Goal: Task Accomplishment & Management: Manage account settings

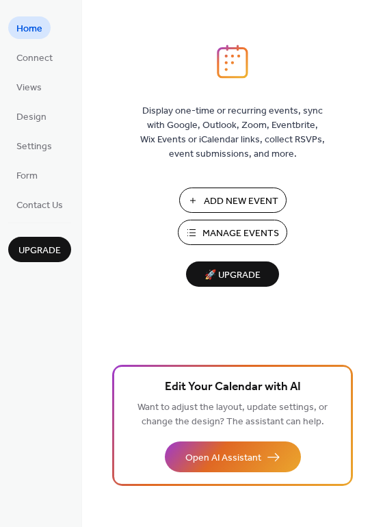
click at [219, 239] on span "Manage Events" at bounding box center [240, 233] width 77 height 14
click at [212, 233] on span "Manage Events" at bounding box center [240, 233] width 77 height 14
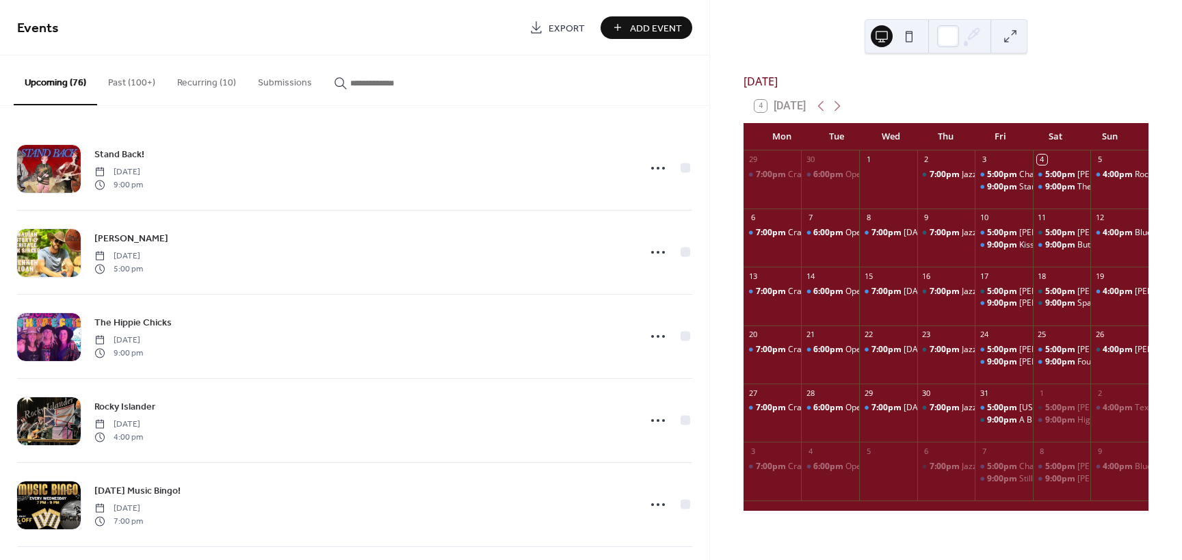
click at [364, 87] on input "button" at bounding box center [391, 83] width 82 height 14
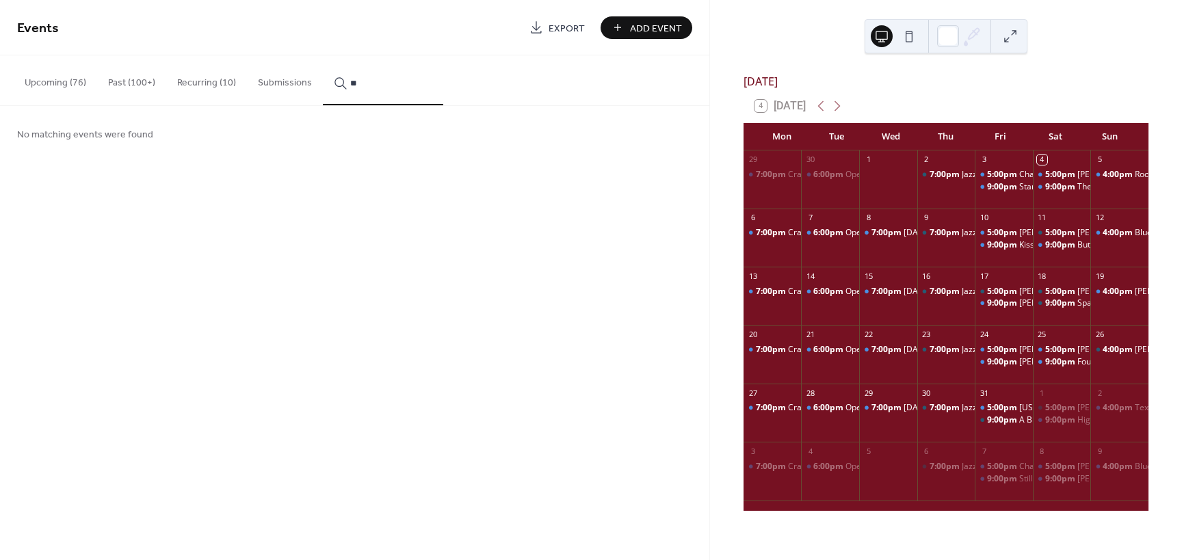
type input "*"
click at [334, 81] on div "button" at bounding box center [383, 83] width 98 height 14
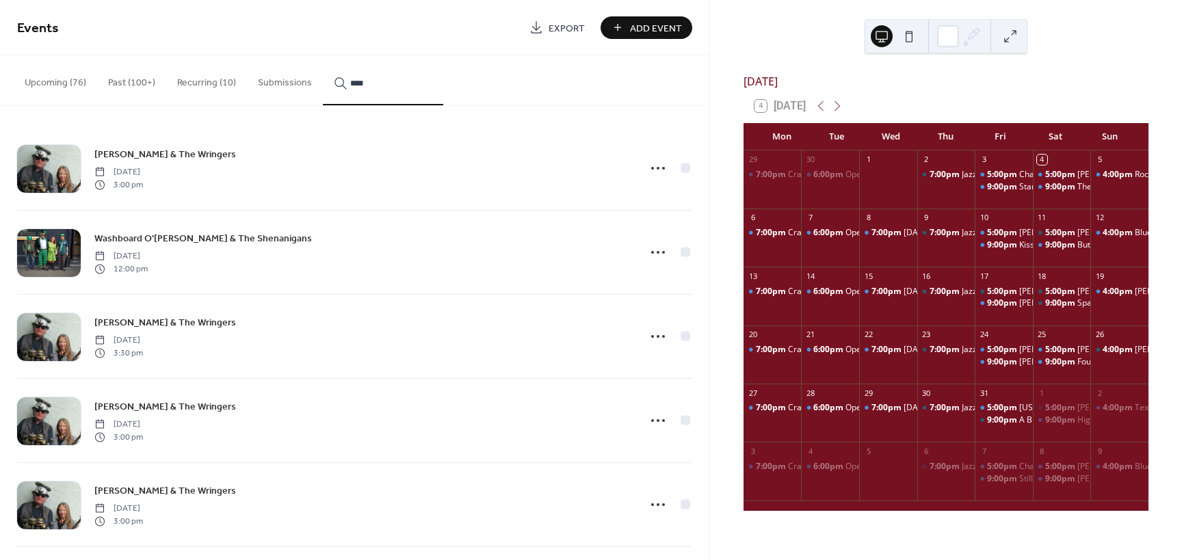
scroll to position [1, 0]
type input "****"
click at [704, 306] on div "Washboard Hank & The Wringers Sunday, February 24, 2019 3:00 pm Washboard O'Han…" at bounding box center [354, 333] width 709 height 454
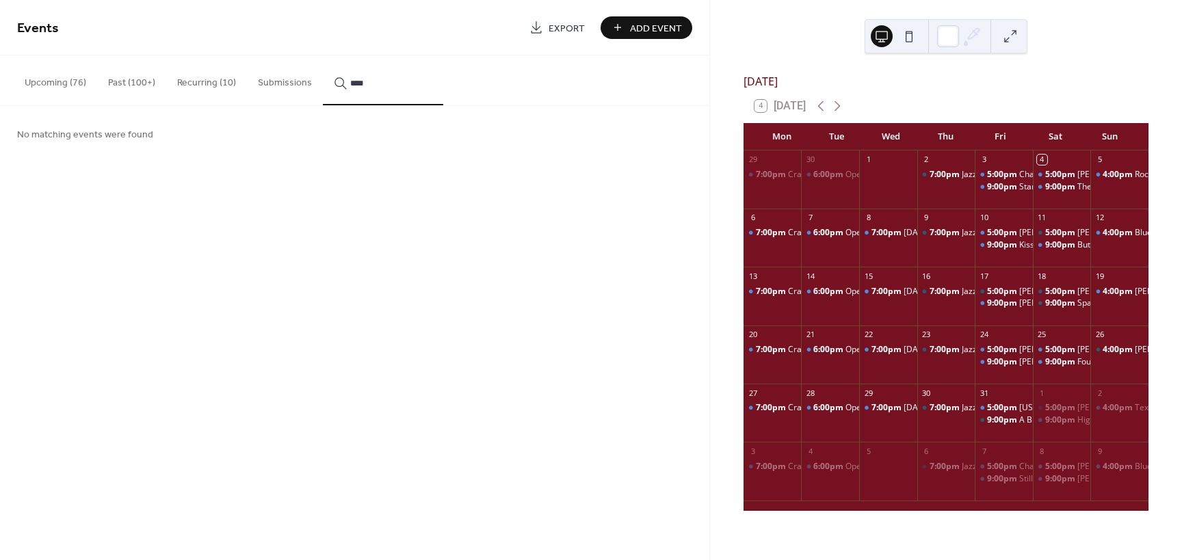
click at [60, 84] on button "Upcoming (76)" at bounding box center [55, 79] width 83 height 49
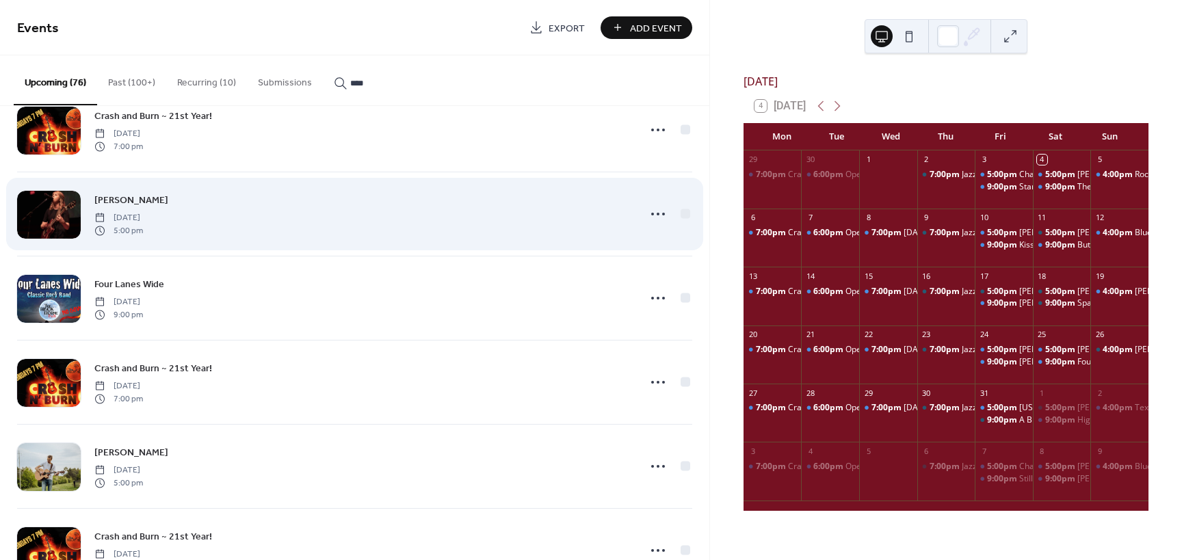
scroll to position [5910, 0]
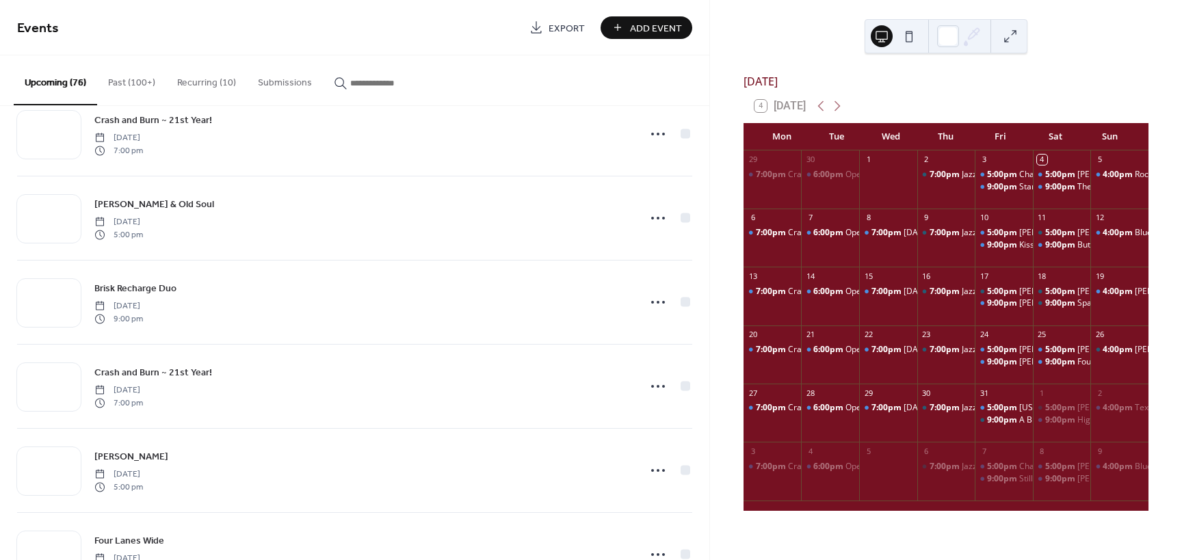
scroll to position [4770, 0]
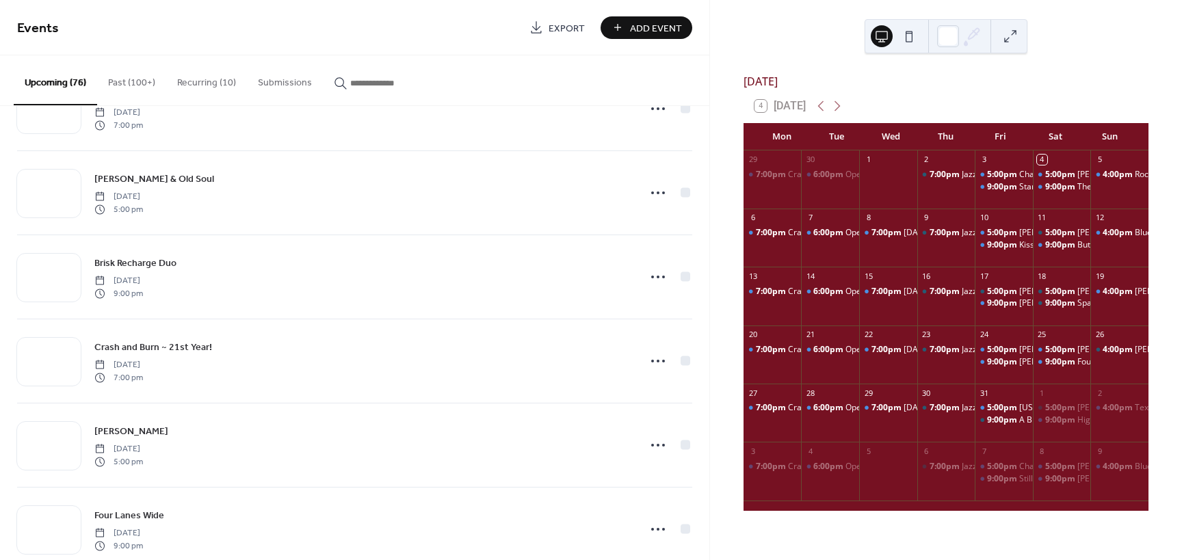
click at [366, 79] on input "button" at bounding box center [391, 83] width 82 height 14
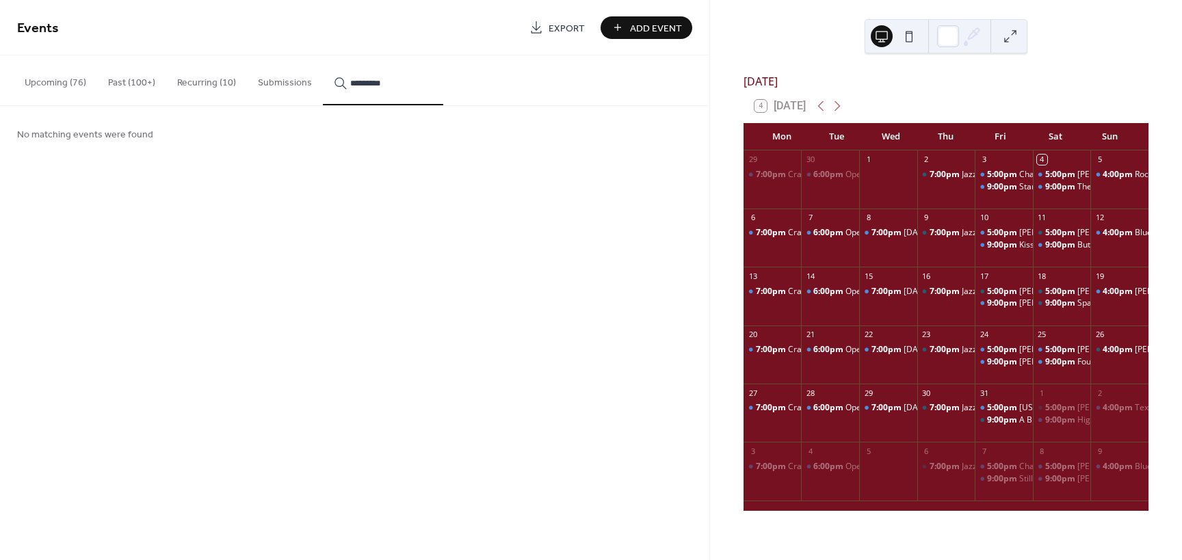
type input "*********"
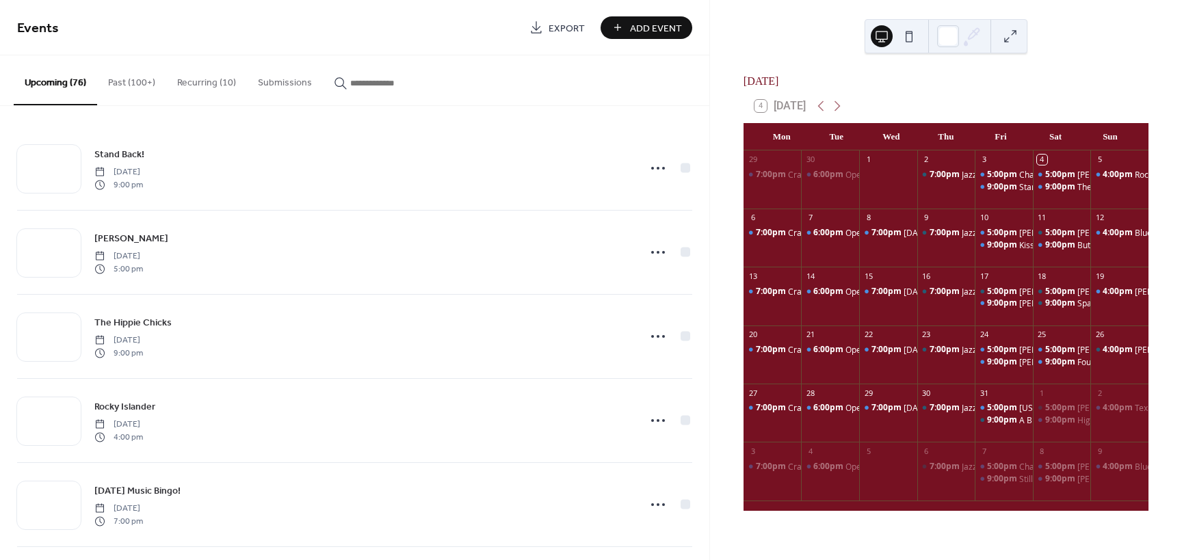
click at [395, 82] on input "button" at bounding box center [391, 83] width 82 height 14
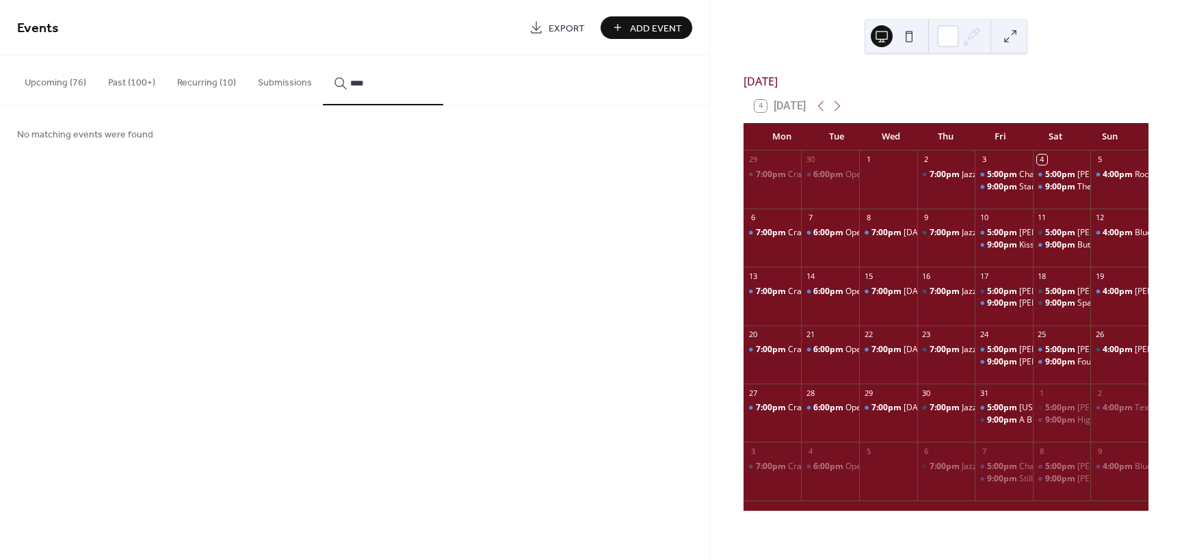
type input "****"
click at [170, 235] on div "Events Export Add Event Upcoming (76) Past (100+) Recurring (10) Submissions **…" at bounding box center [354, 280] width 709 height 560
click at [209, 79] on button "Recurring (10)" at bounding box center [206, 79] width 81 height 49
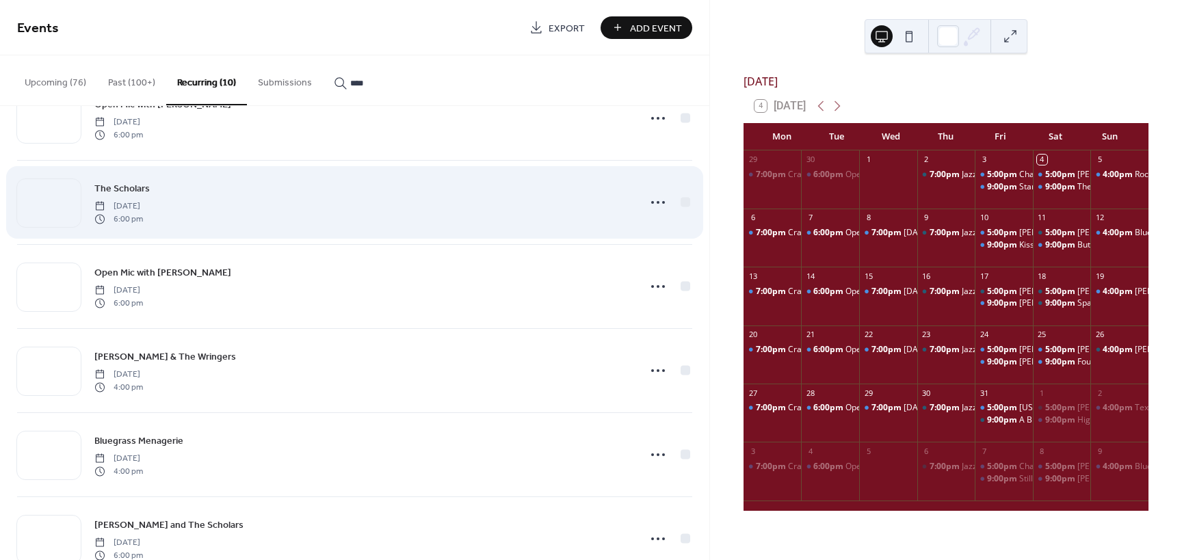
scroll to position [342, 0]
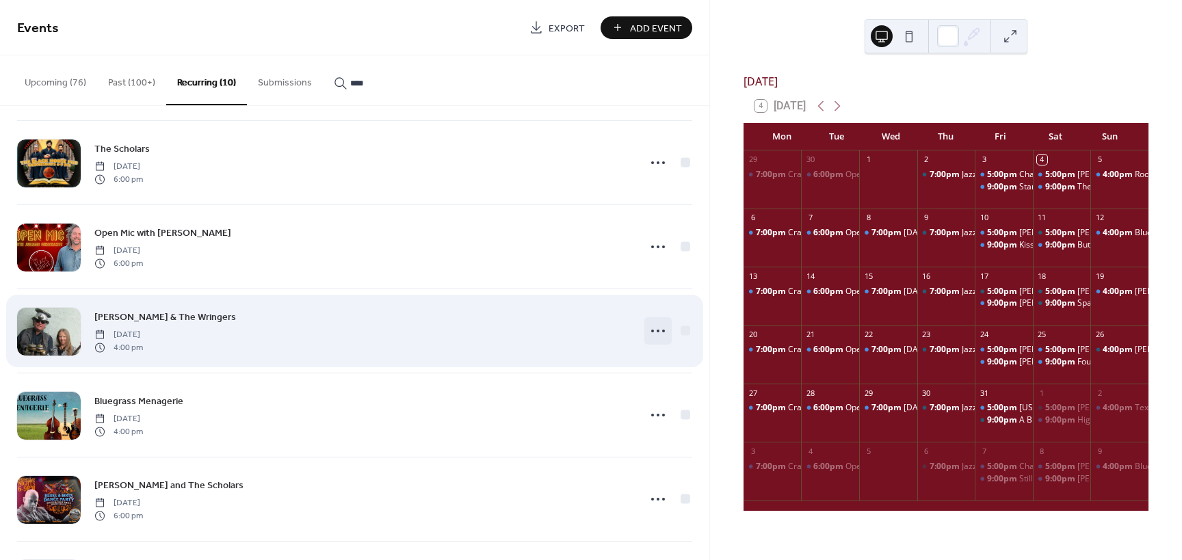
click at [655, 328] on icon at bounding box center [658, 331] width 22 height 22
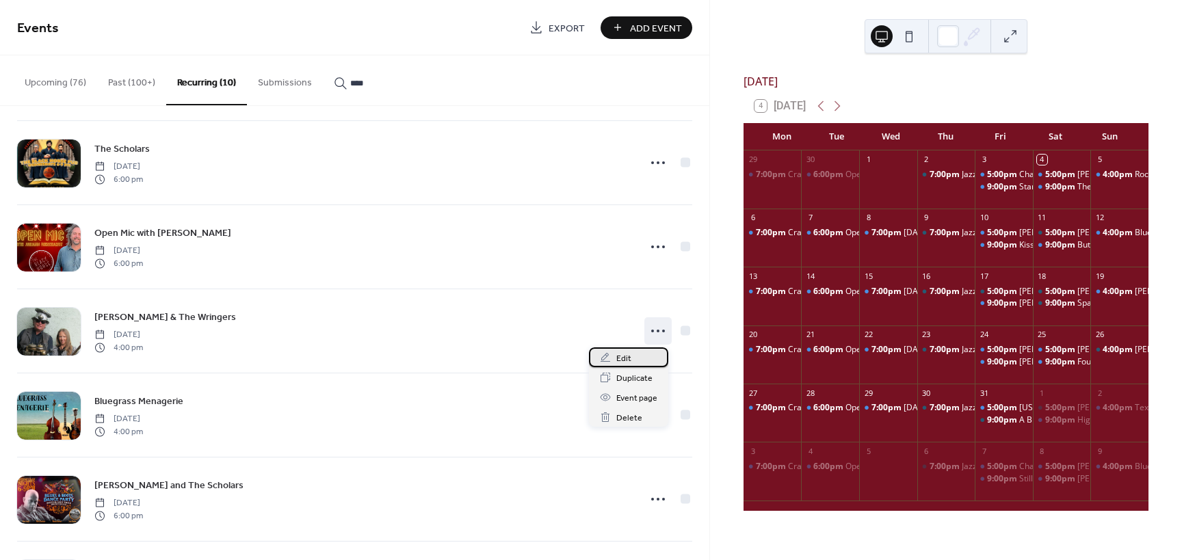
click at [624, 357] on span "Edit" at bounding box center [623, 358] width 15 height 14
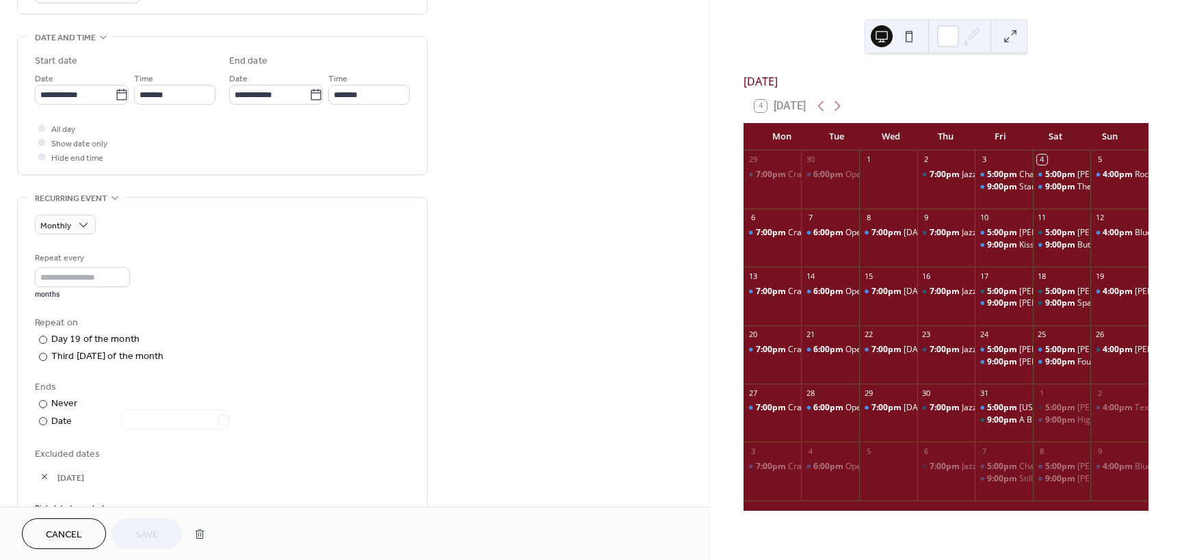
scroll to position [410, 0]
click at [44, 418] on div at bounding box center [43, 420] width 8 height 8
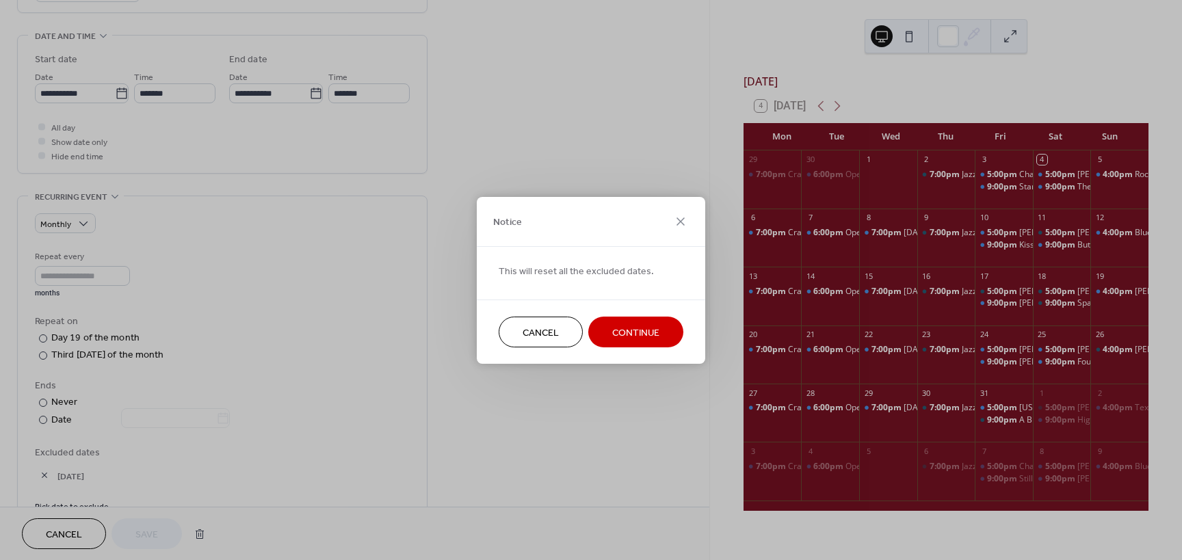
click at [554, 325] on span "Cancel" at bounding box center [540, 332] width 36 height 14
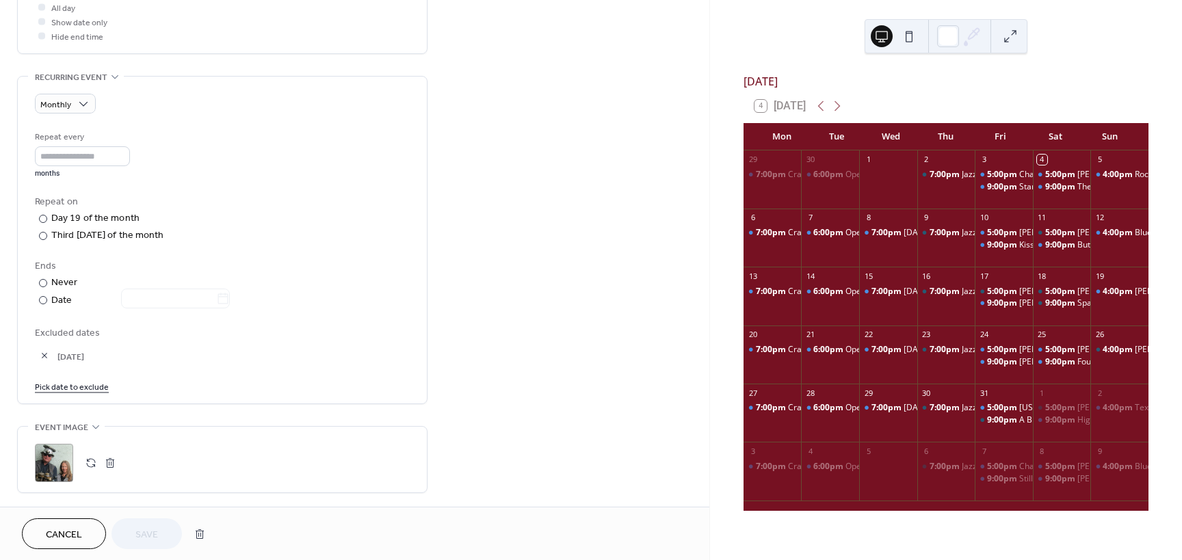
scroll to position [547, 0]
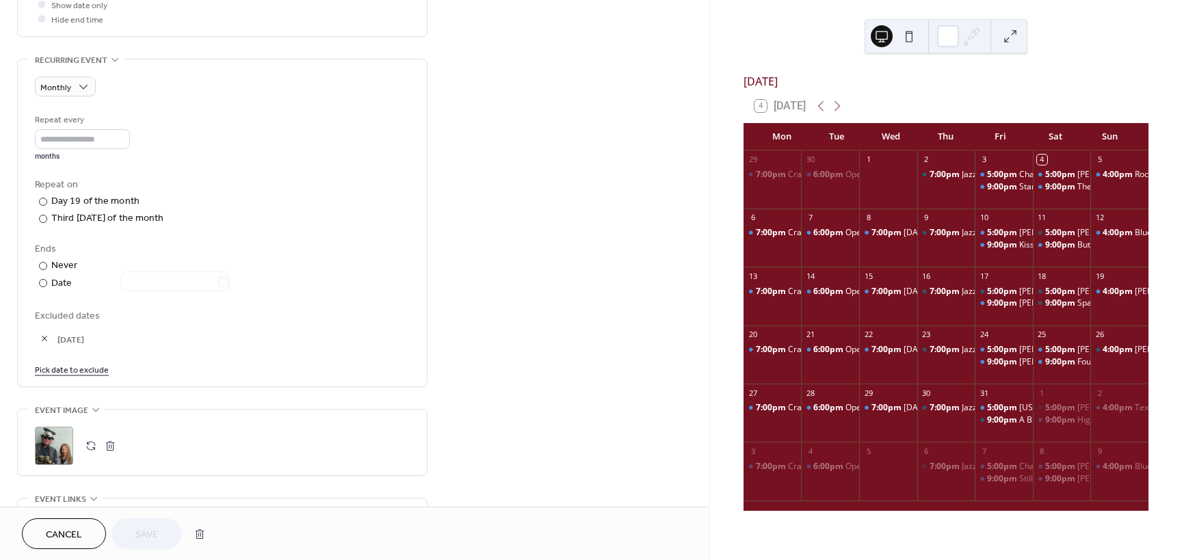
click at [78, 365] on link "Pick date to exclude" at bounding box center [72, 369] width 74 height 14
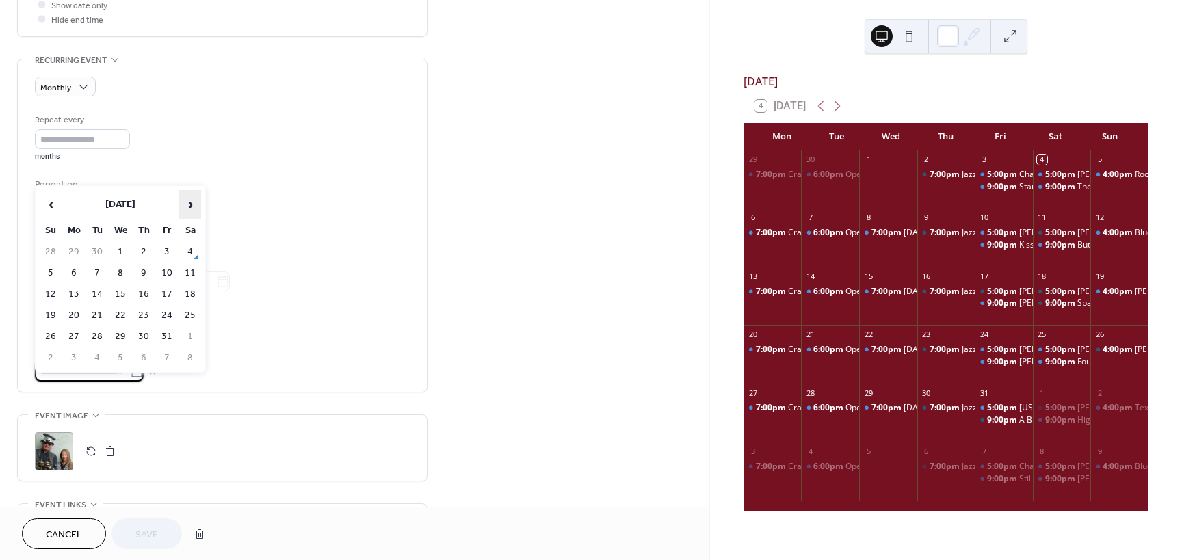
click at [190, 204] on span "›" at bounding box center [190, 204] width 21 height 27
click at [197, 204] on span "›" at bounding box center [190, 204] width 21 height 27
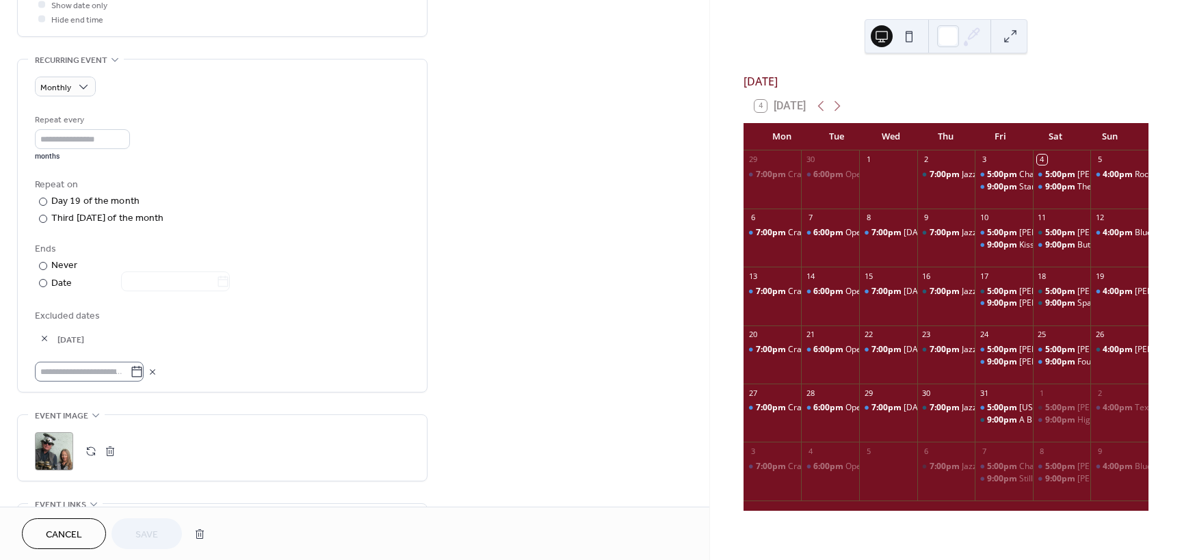
click at [144, 371] on icon at bounding box center [137, 372] width 14 height 14
click at [130, 371] on input "text" at bounding box center [82, 372] width 95 height 20
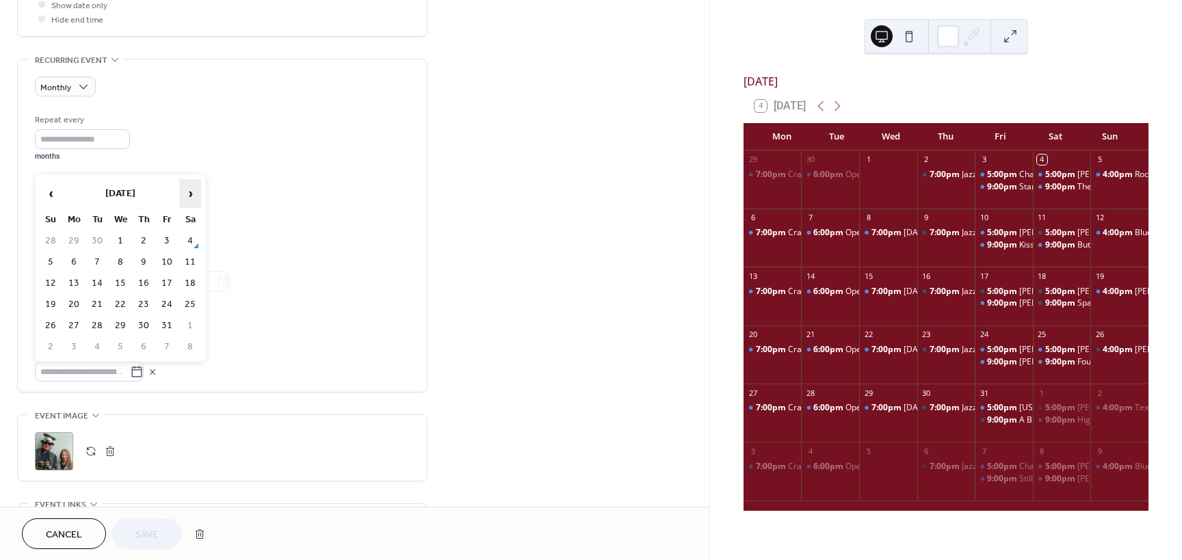
click at [192, 194] on span "›" at bounding box center [190, 193] width 21 height 27
click at [192, 195] on span "›" at bounding box center [190, 193] width 21 height 27
click at [51, 303] on td "18" at bounding box center [51, 305] width 22 height 20
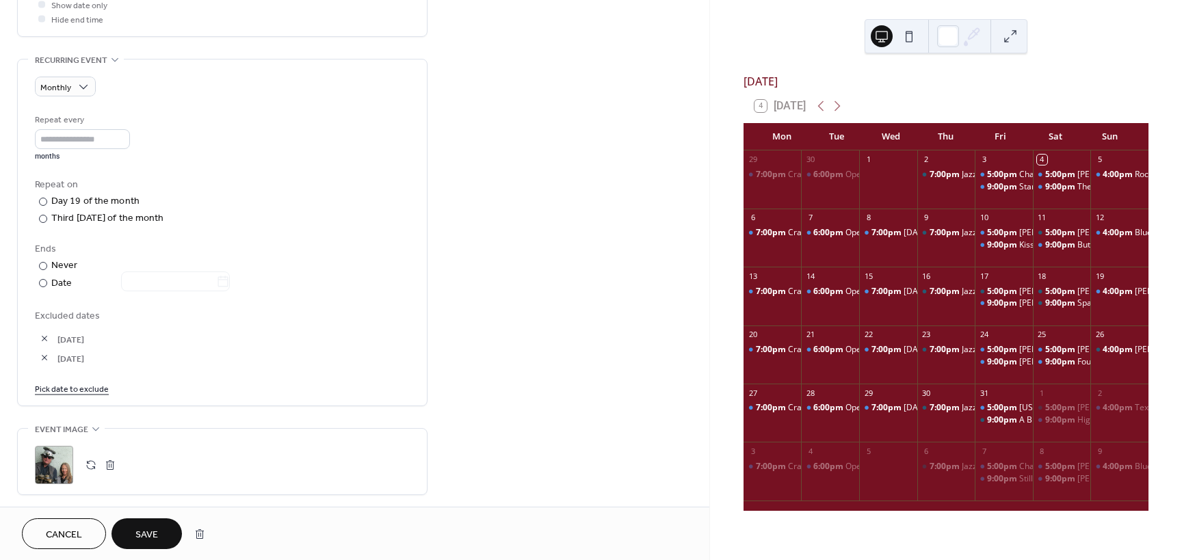
click at [139, 534] on span "Save" at bounding box center [146, 535] width 23 height 14
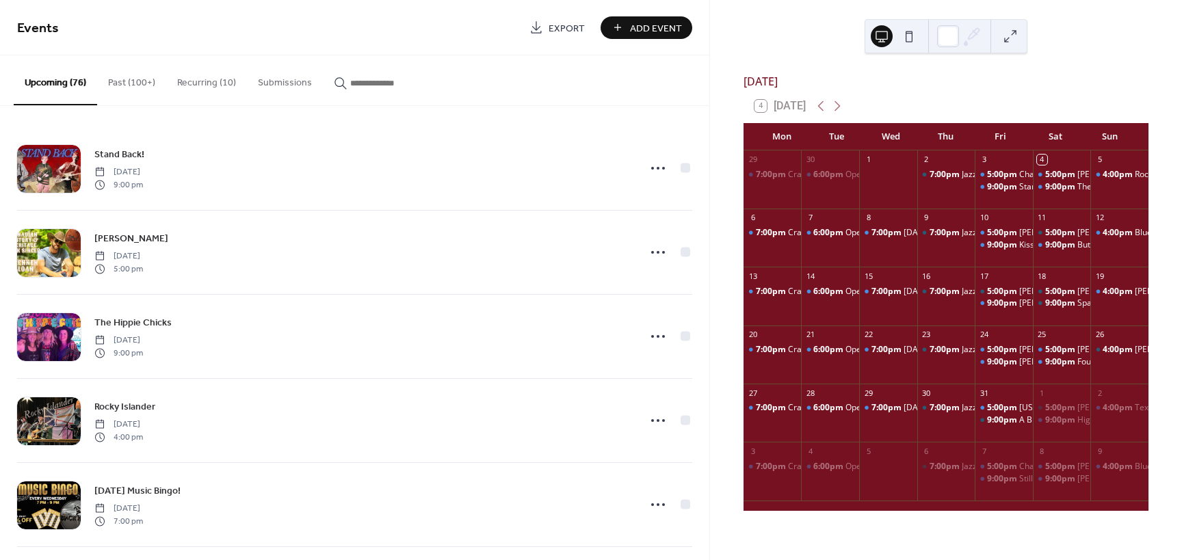
click at [364, 78] on input "button" at bounding box center [391, 83] width 82 height 14
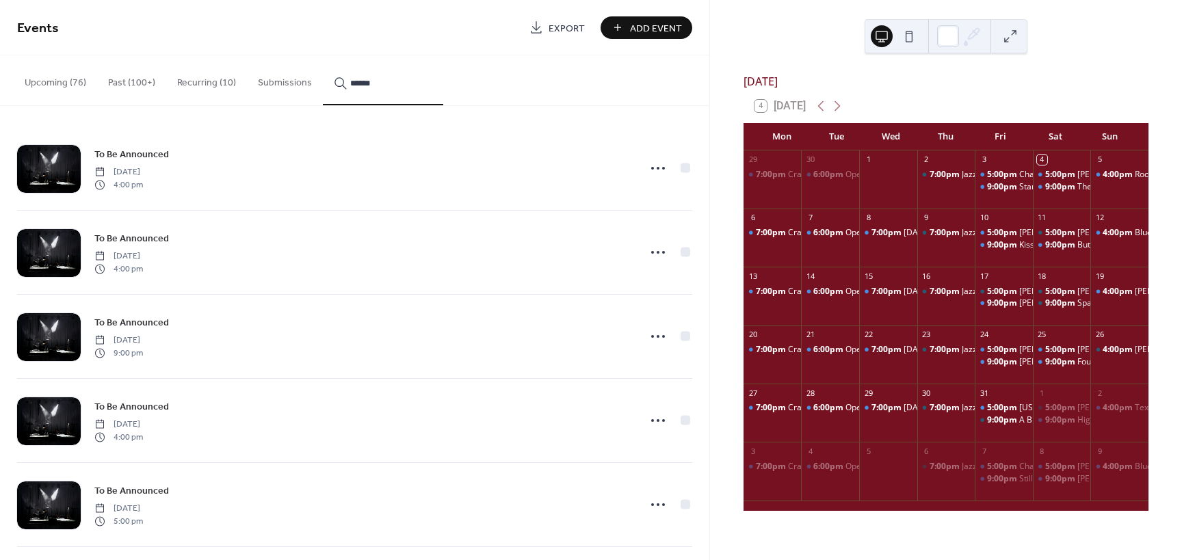
type input "******"
click at [650, 168] on icon at bounding box center [658, 168] width 22 height 22
click at [637, 214] on span "Duplicate" at bounding box center [634, 216] width 36 height 14
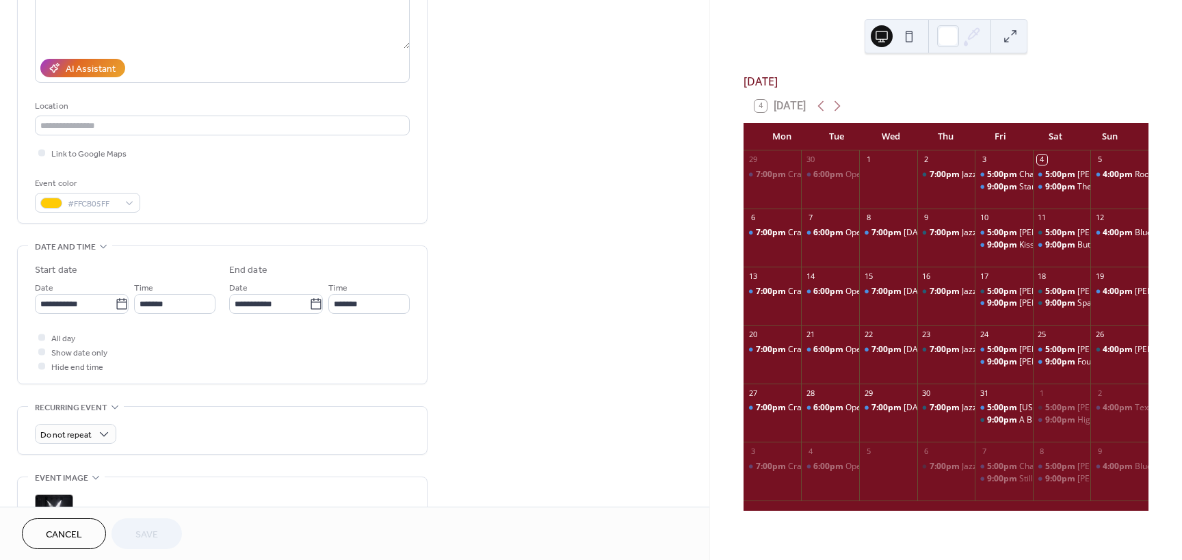
scroll to position [205, 0]
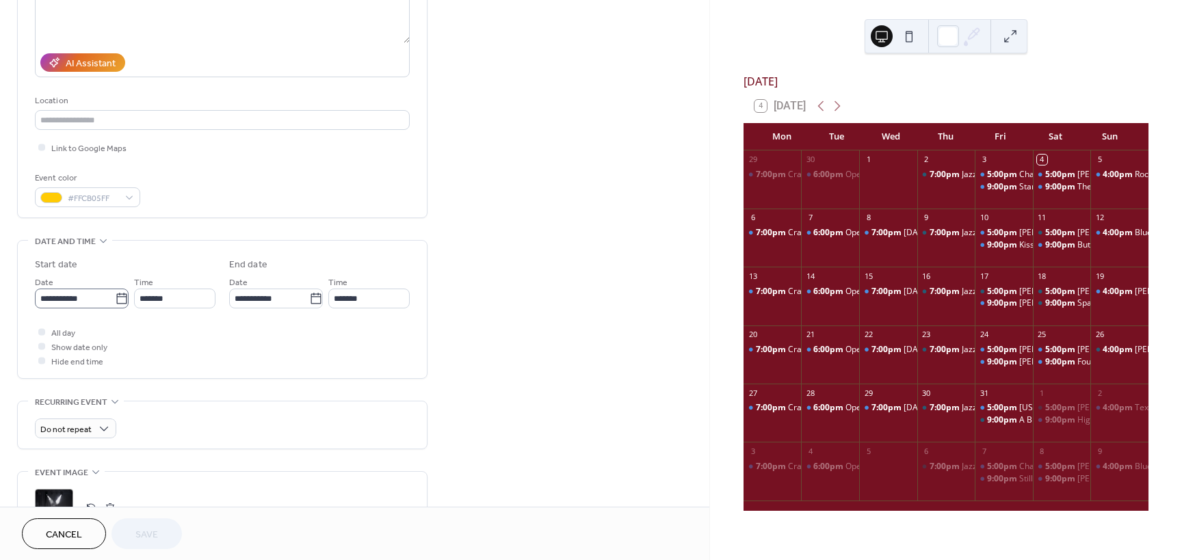
click at [116, 298] on icon at bounding box center [122, 299] width 14 height 14
click at [115, 298] on input "**********" at bounding box center [75, 299] width 80 height 20
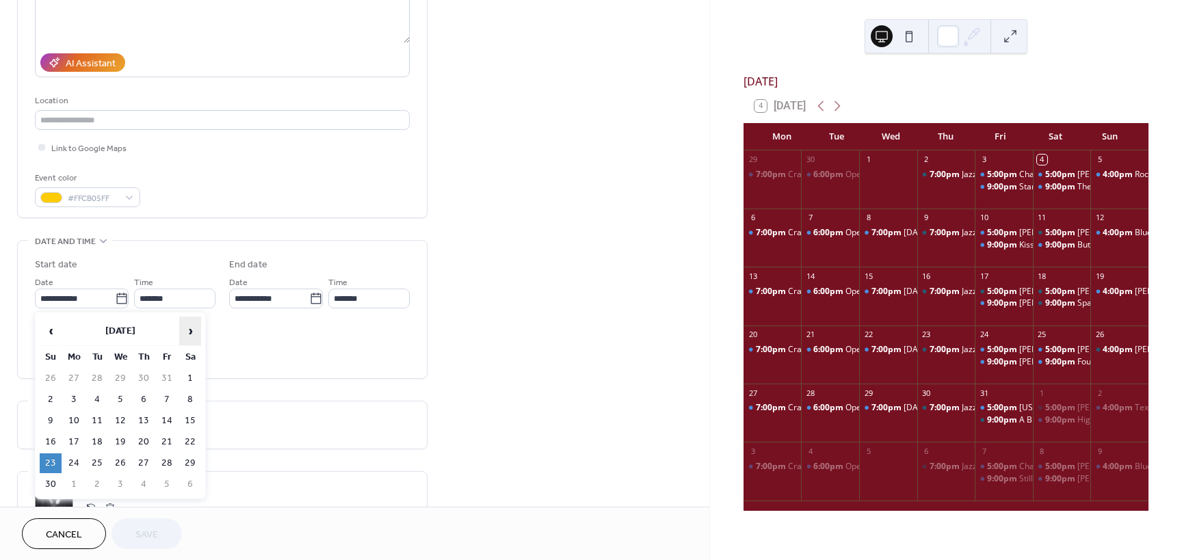
click at [188, 330] on span "›" at bounding box center [190, 330] width 21 height 27
click at [46, 463] on td "25" at bounding box center [51, 463] width 22 height 20
type input "**********"
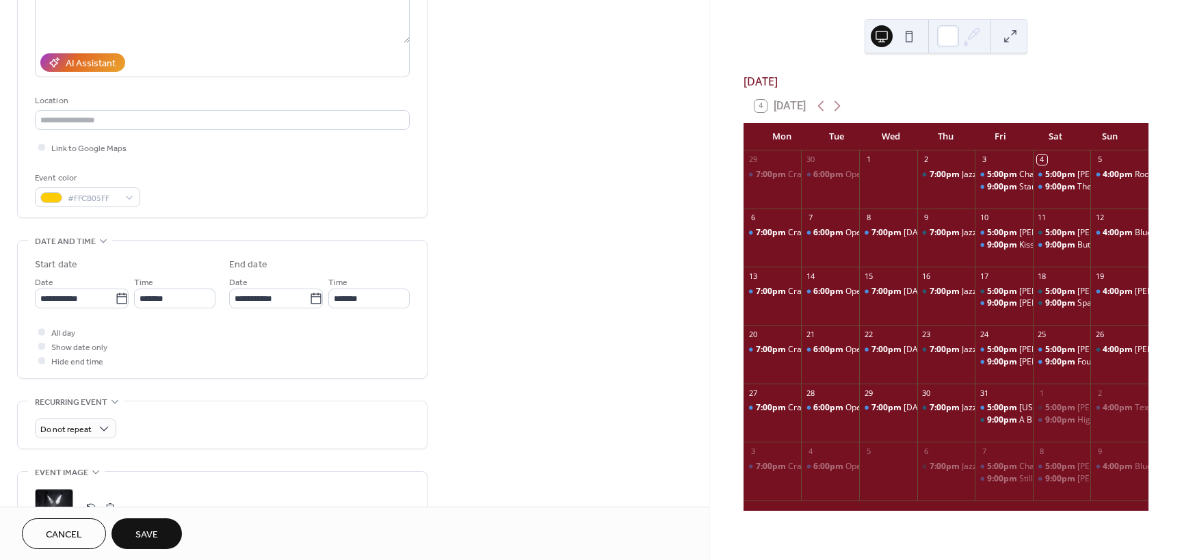
scroll to position [0, 0]
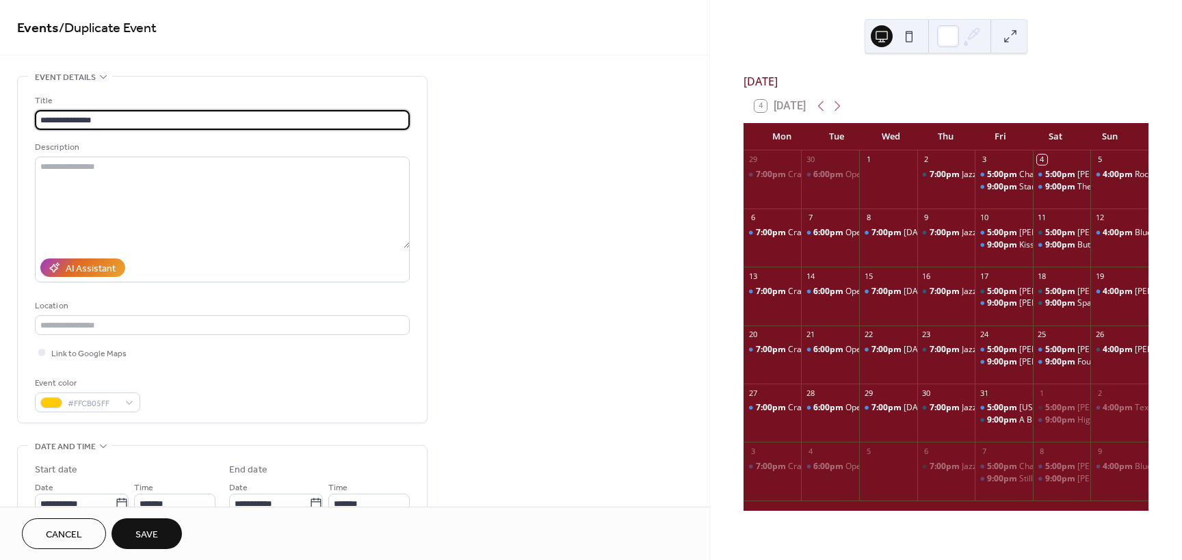
drag, startPoint x: 119, startPoint y: 118, endPoint x: -36, endPoint y: 119, distance: 154.5
click at [0, 119] on html "**********" at bounding box center [591, 280] width 1182 height 560
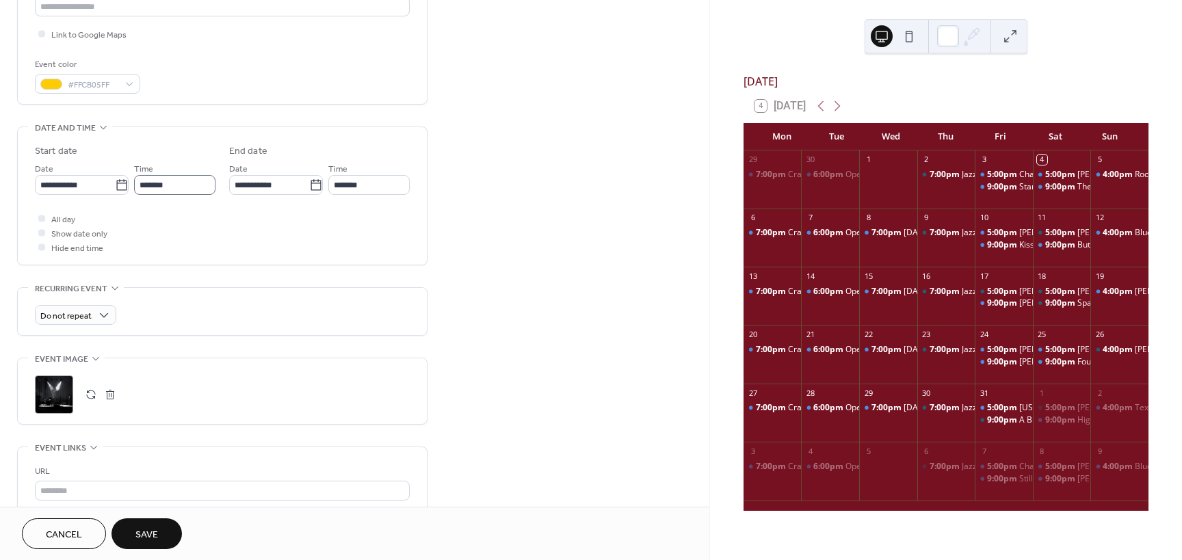
scroll to position [295, 0]
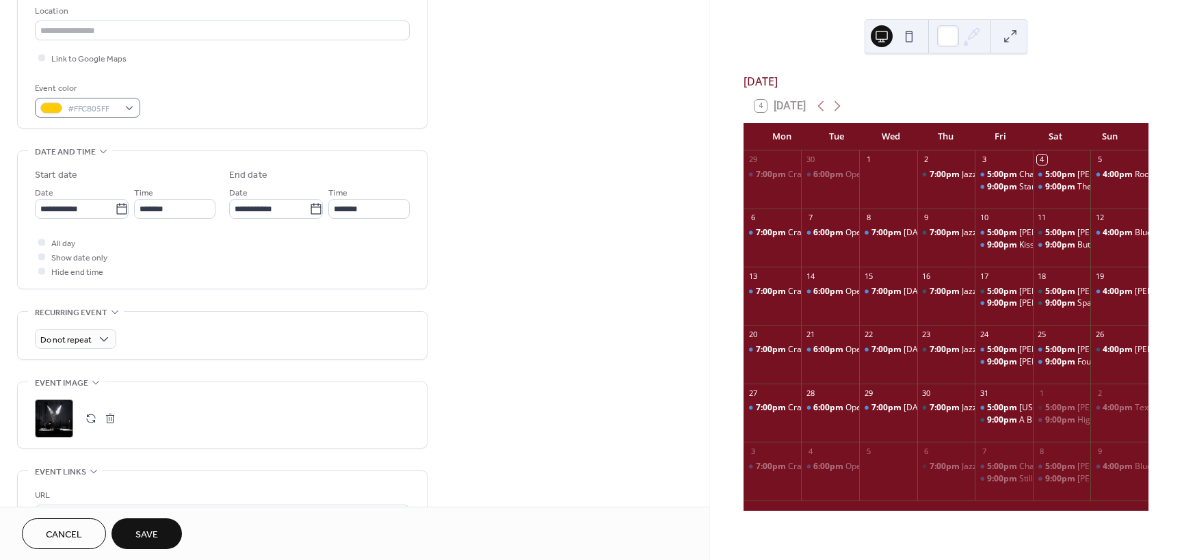
type input "**********"
click at [131, 107] on div "#FFCB05FF" at bounding box center [87, 108] width 105 height 20
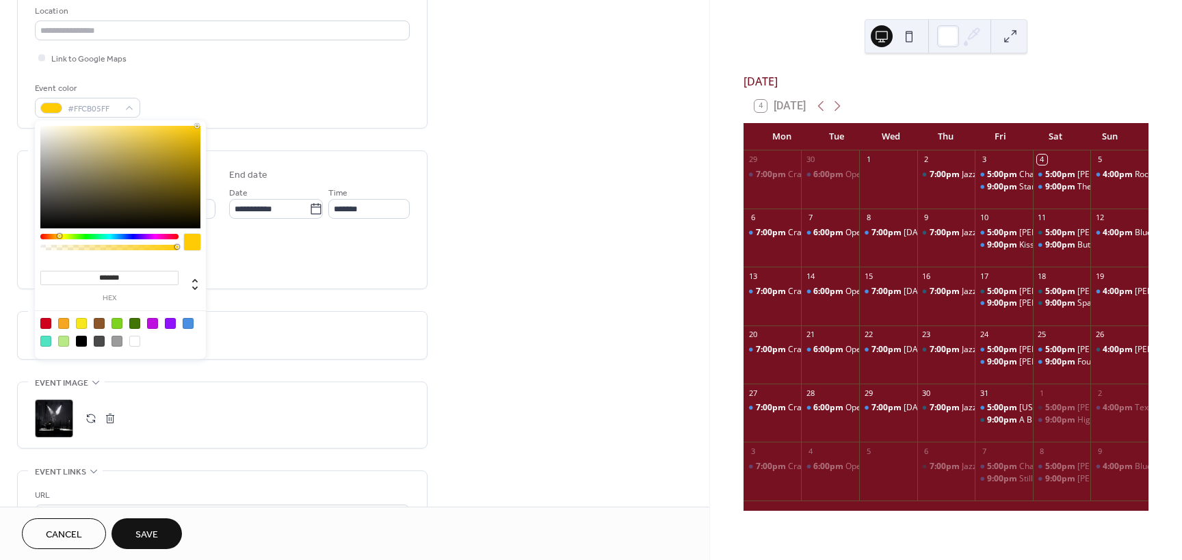
click at [185, 321] on div at bounding box center [188, 323] width 11 height 11
type input "*******"
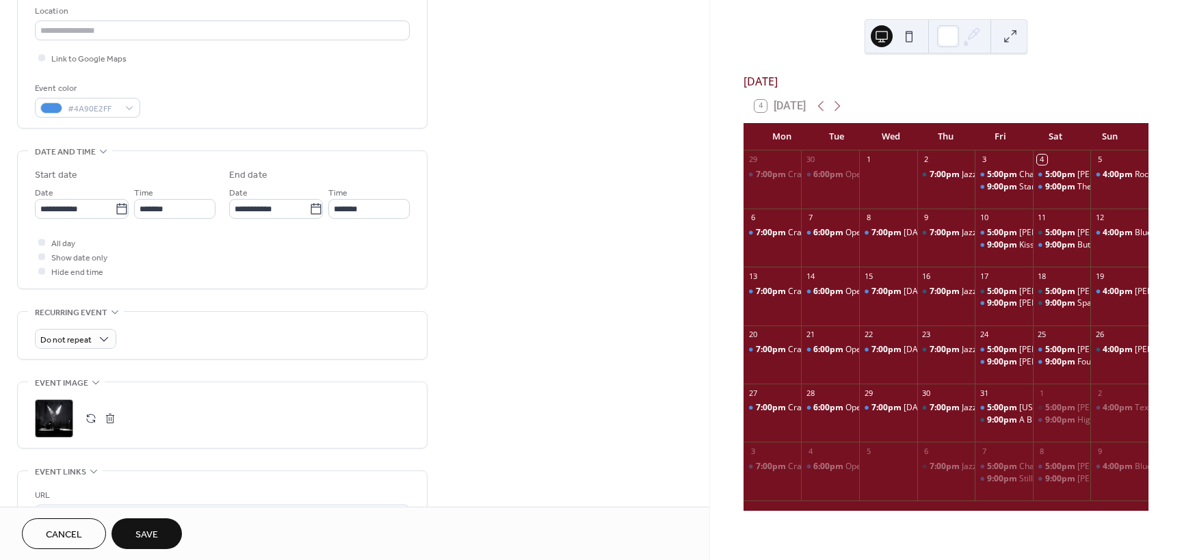
click at [137, 537] on span "Save" at bounding box center [146, 535] width 23 height 14
